Goal: Information Seeking & Learning: Understand process/instructions

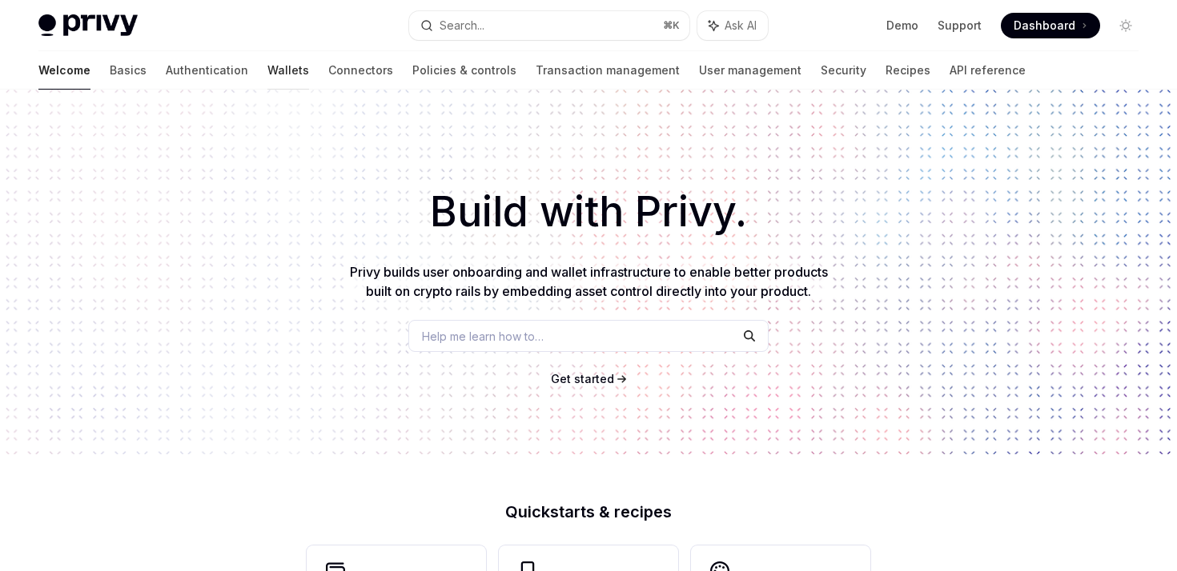
click at [267, 71] on link "Wallets" at bounding box center [288, 70] width 42 height 38
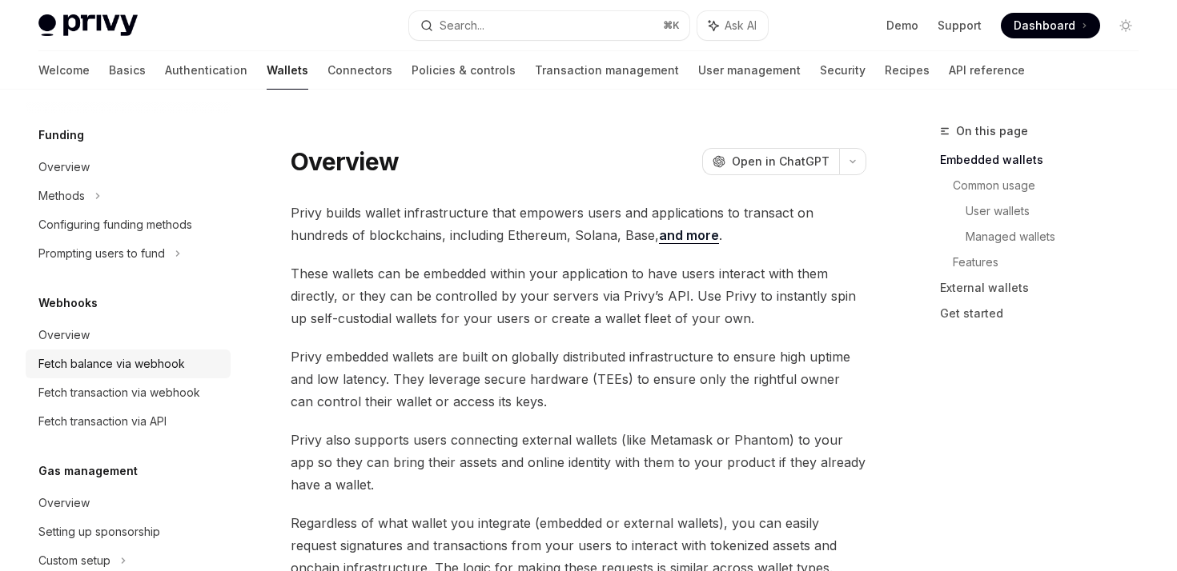
scroll to position [615, 0]
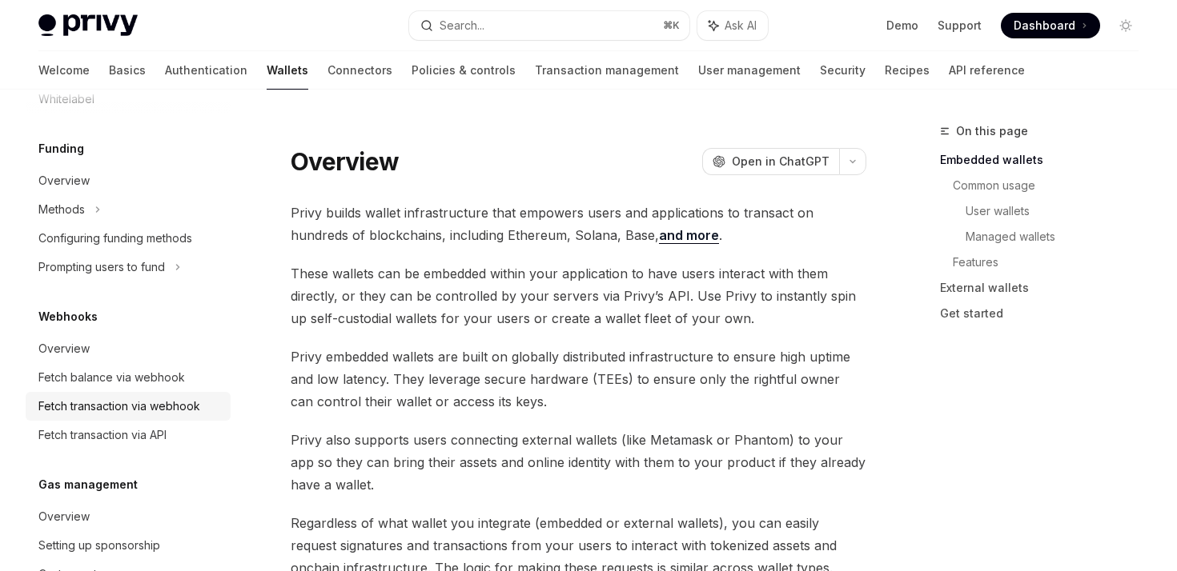
click at [136, 399] on div "Fetch transaction via webhook" at bounding box center [119, 406] width 162 height 19
type textarea "*"
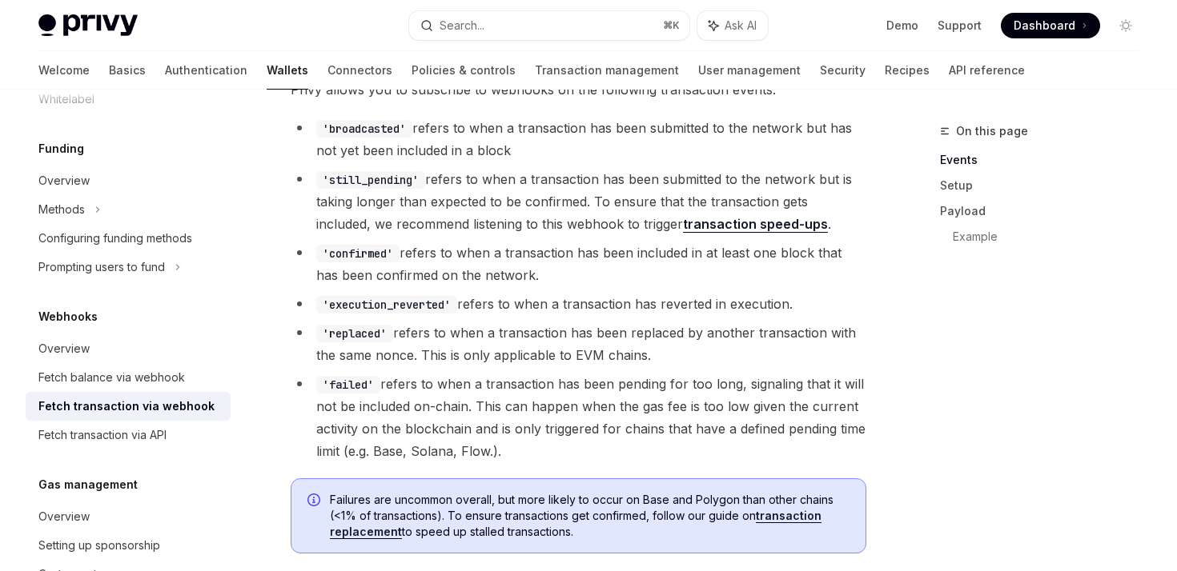
scroll to position [452, 0]
